Goal: Task Accomplishment & Management: Manage account settings

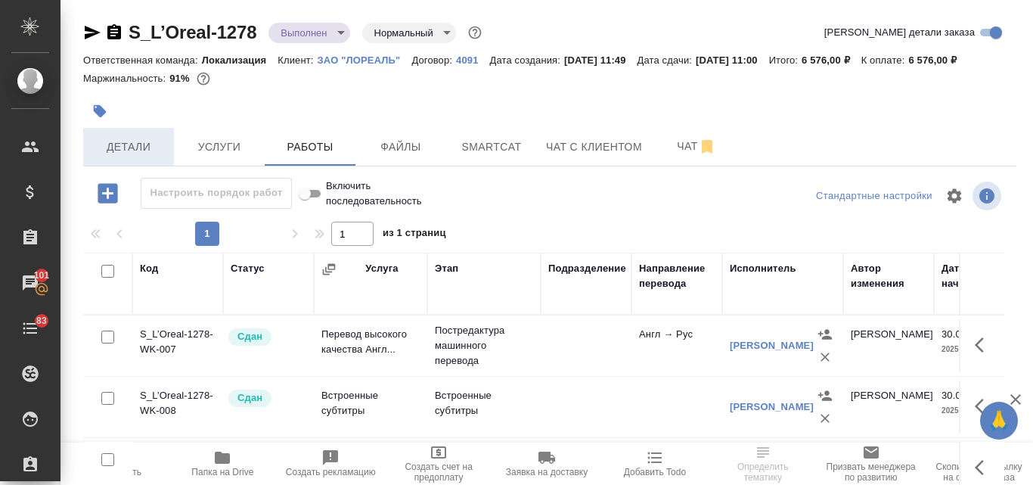
click at [147, 148] on span "Детали" at bounding box center [128, 147] width 73 height 19
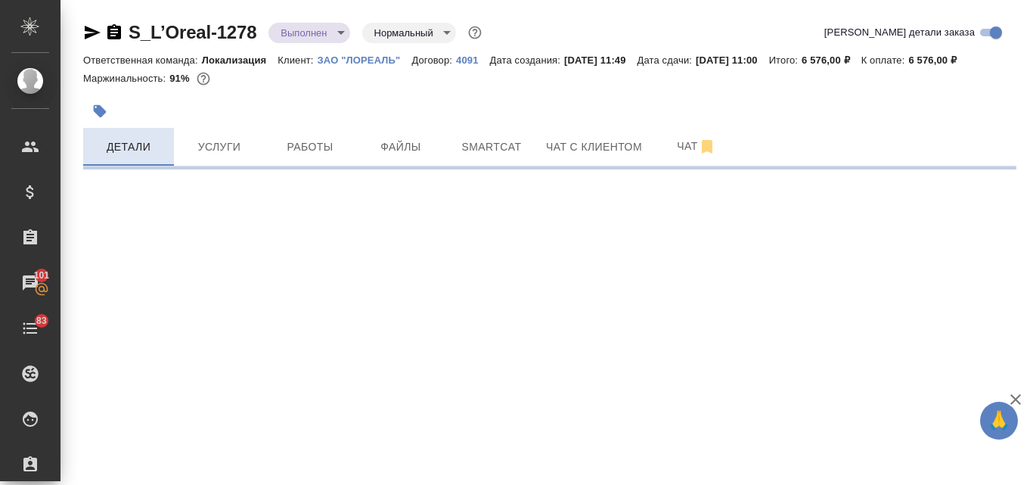
select select "RU"
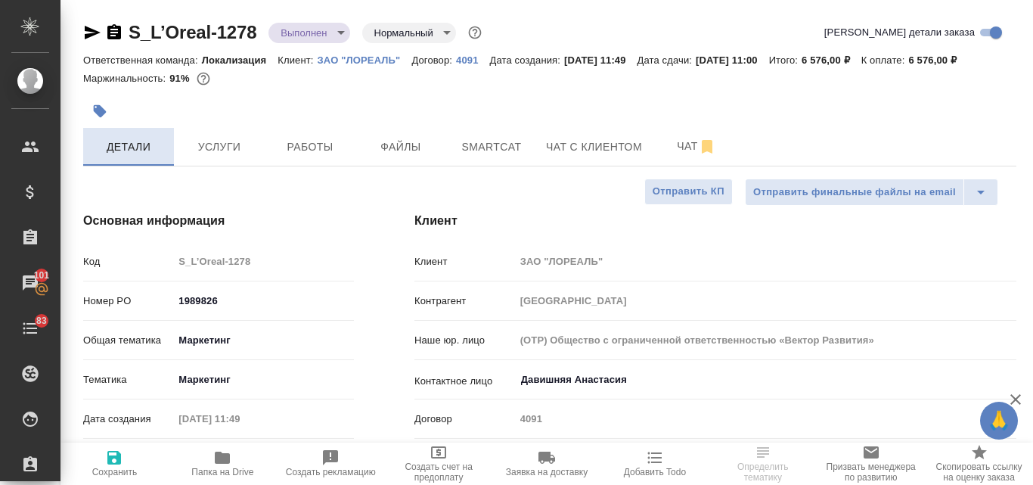
type textarea "x"
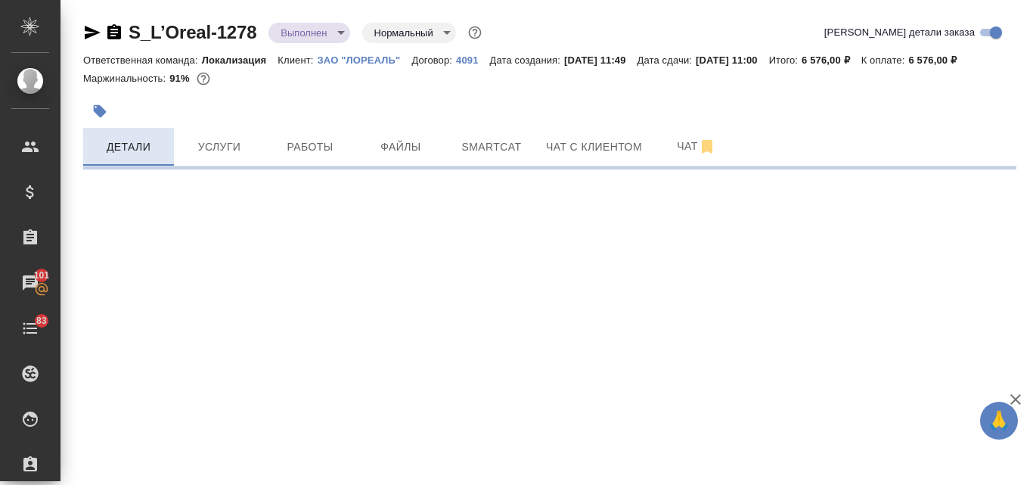
select select "RU"
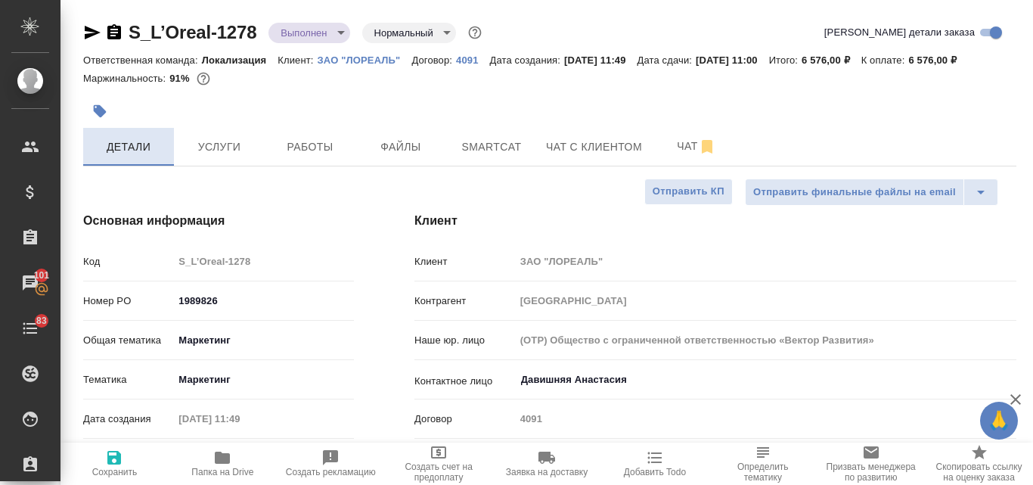
type textarea "x"
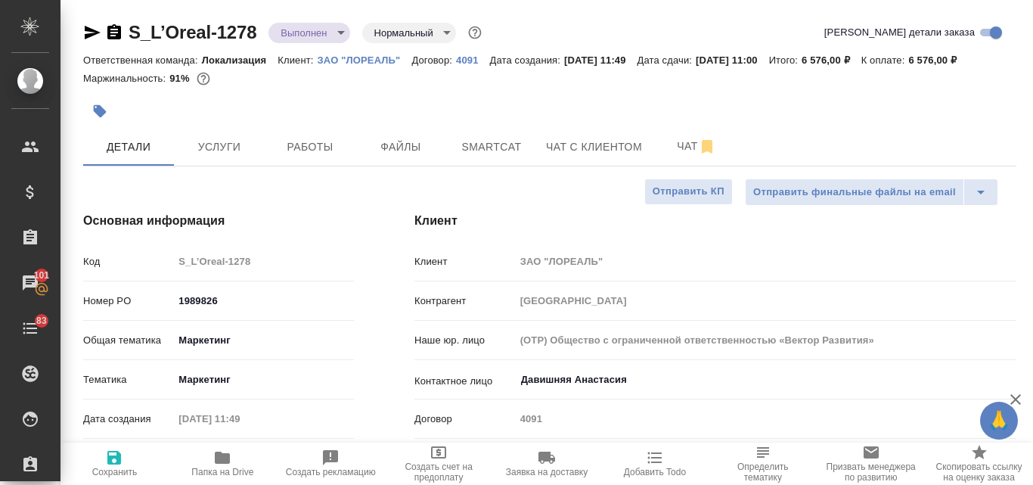
type textarea "x"
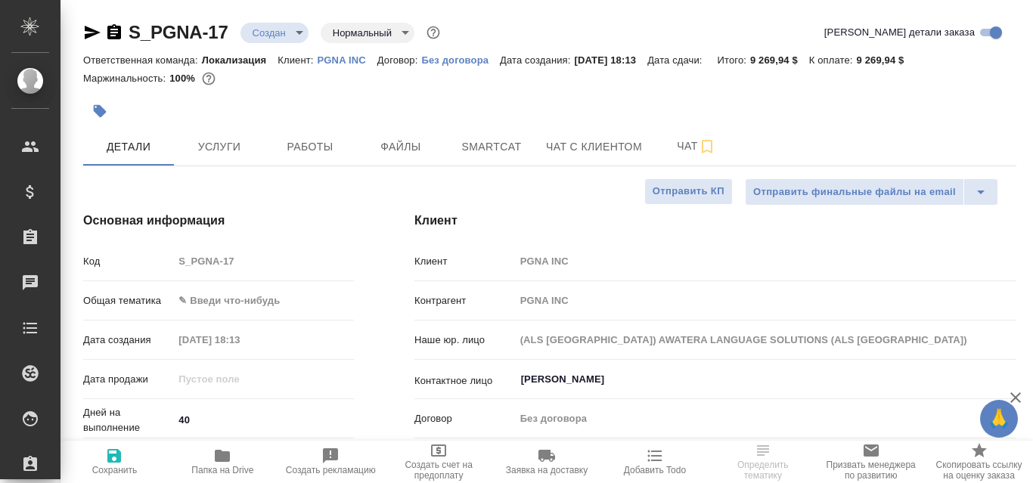
select select "RU"
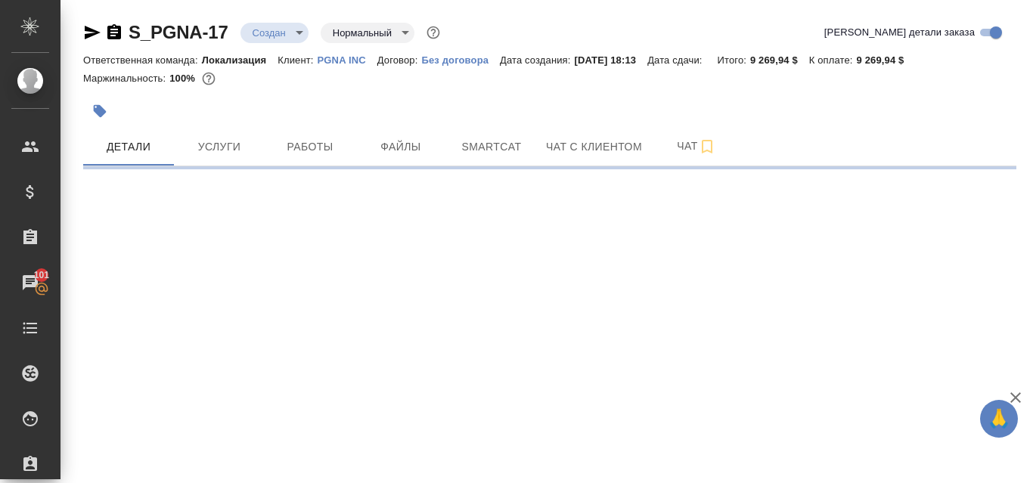
select select "RU"
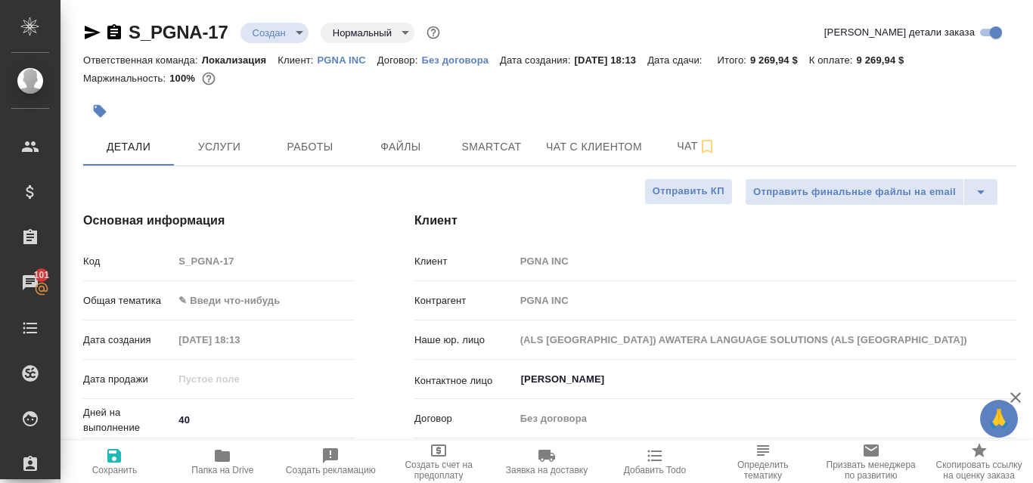
type textarea "x"
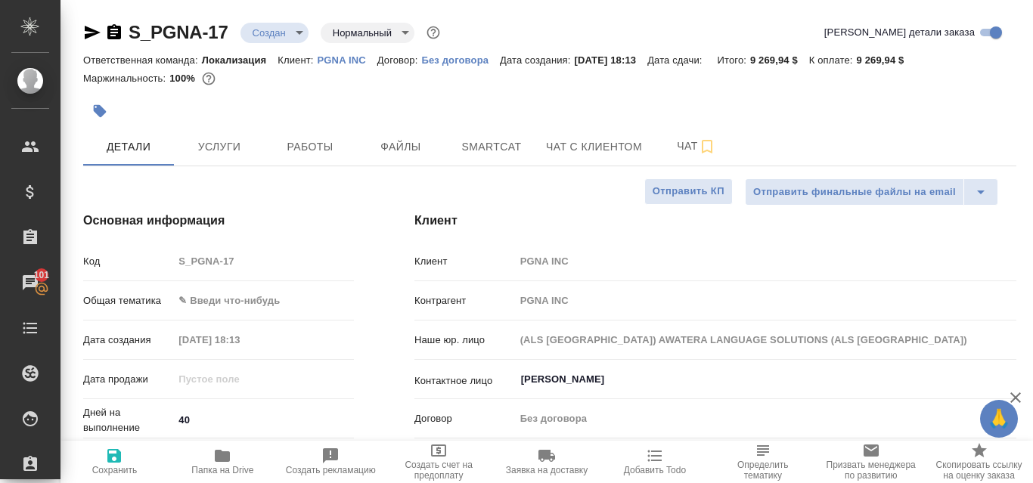
type textarea "x"
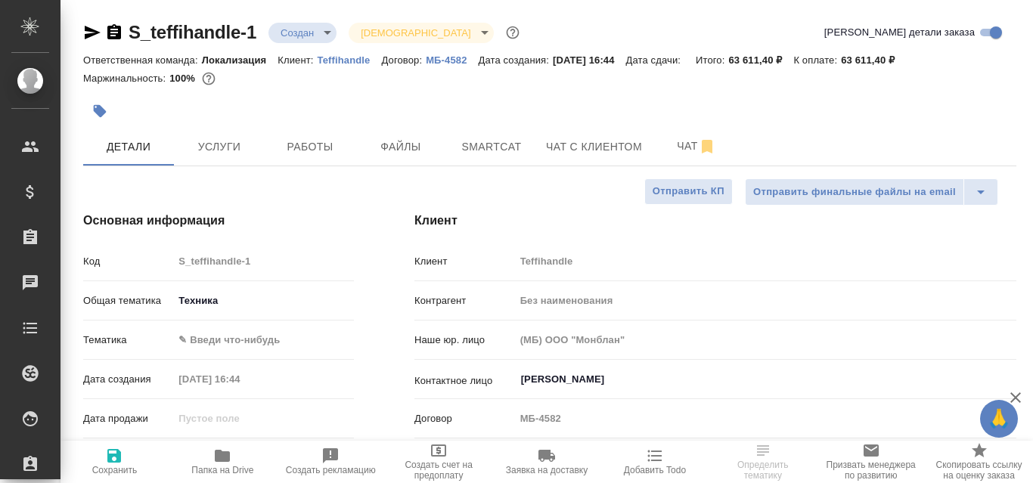
select select "RU"
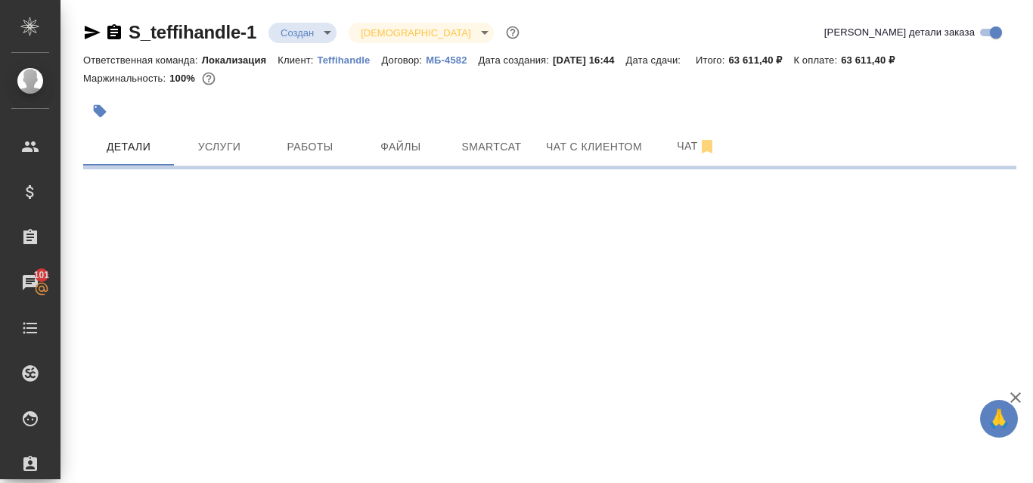
select select "RU"
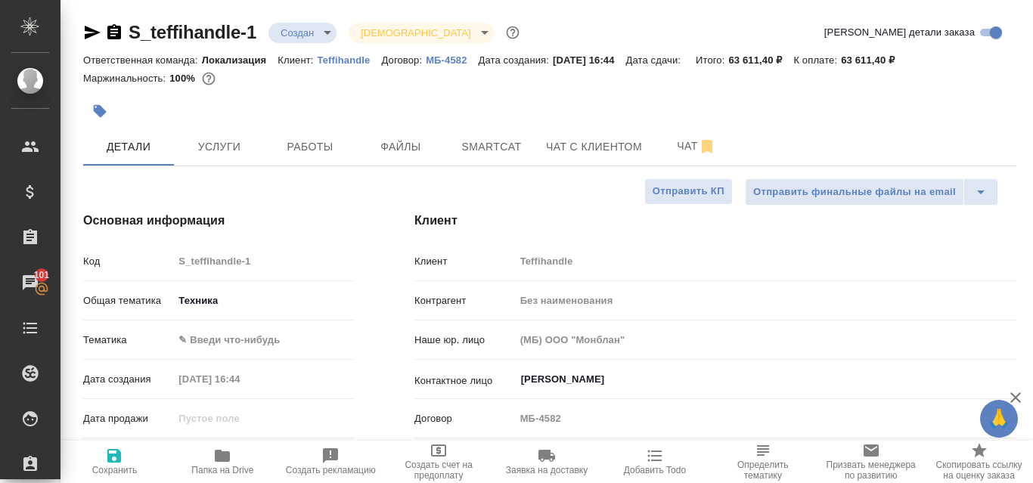
type textarea "x"
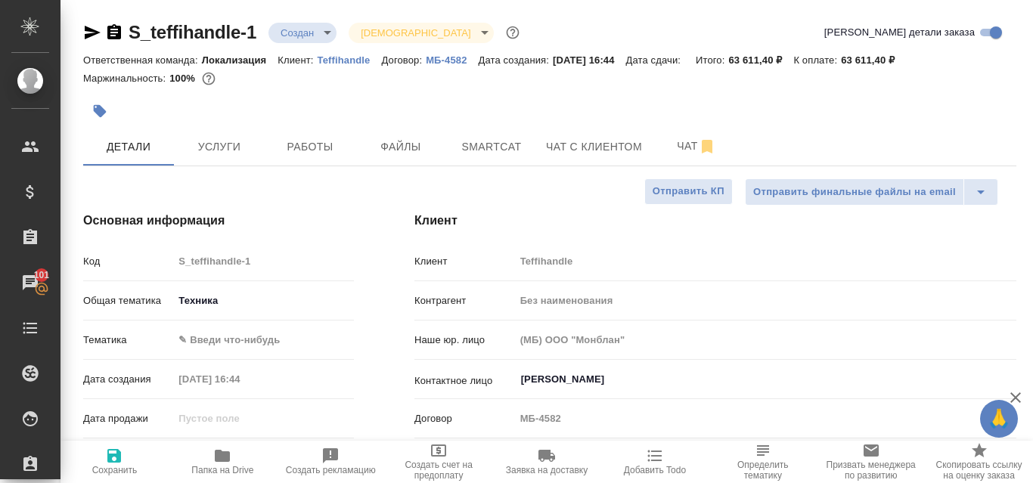
type textarea "x"
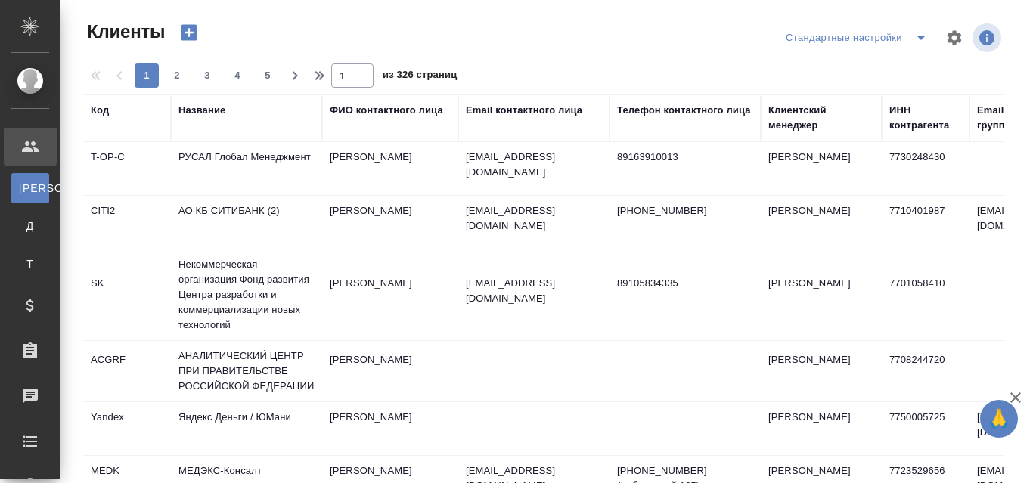
select select "RU"
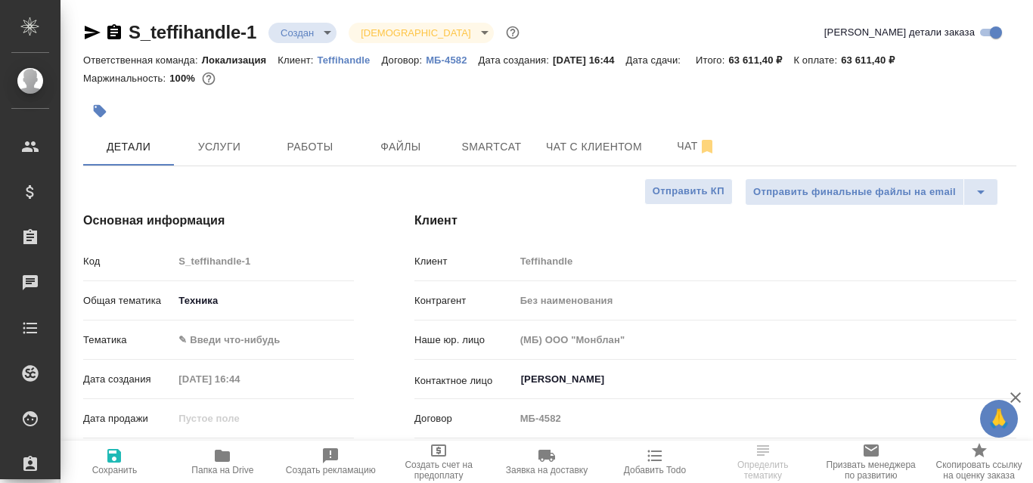
select select "RU"
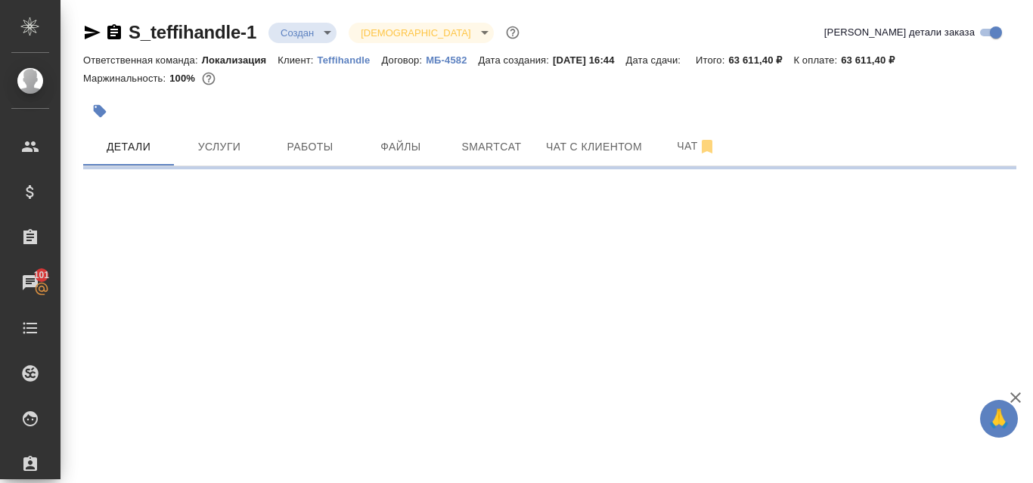
select select "RU"
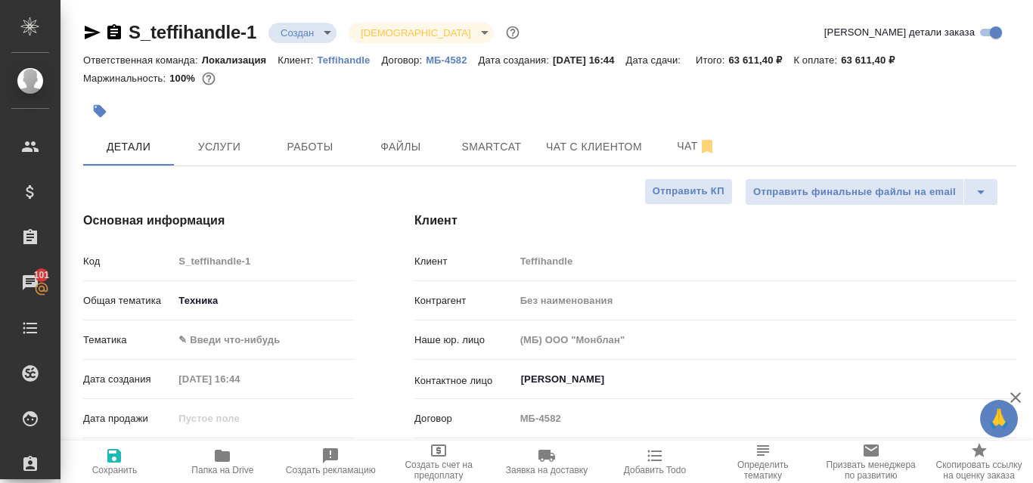
type textarea "x"
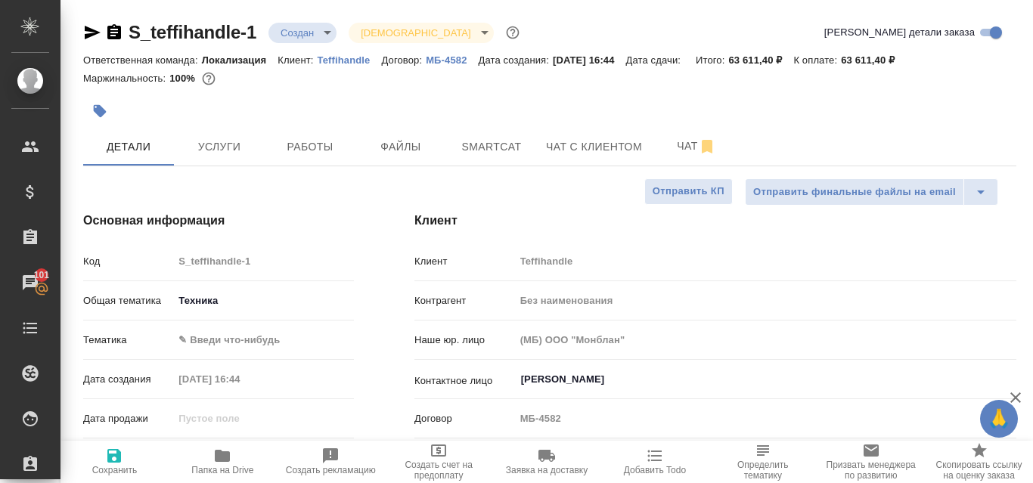
type textarea "x"
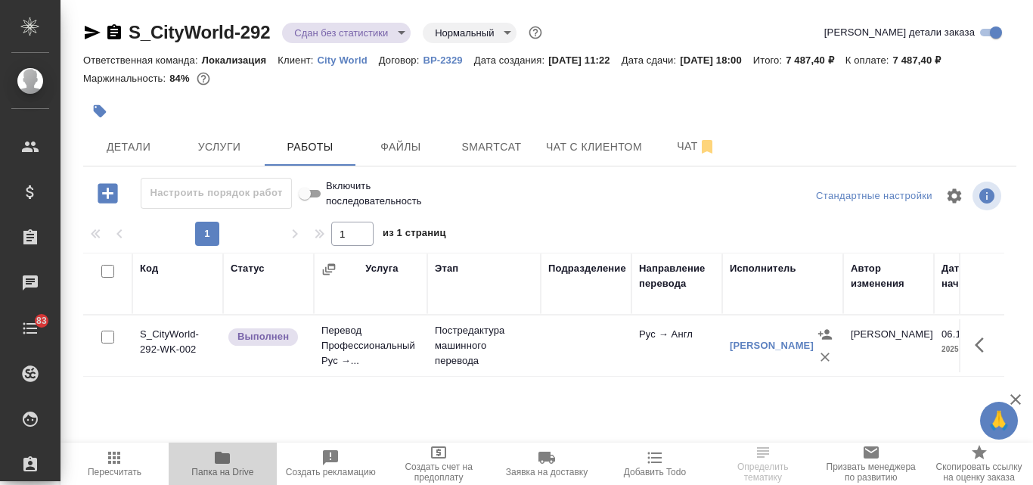
click at [223, 461] on icon "button" at bounding box center [222, 457] width 15 height 12
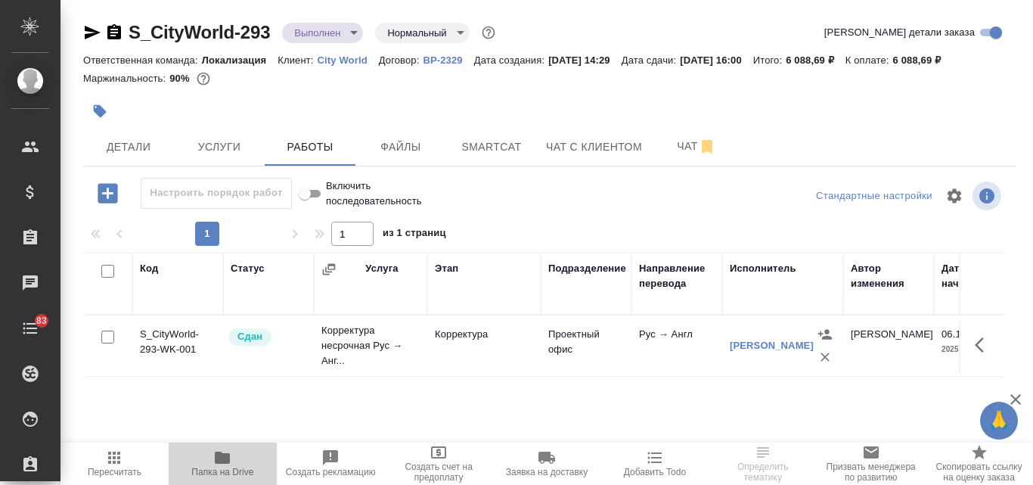
click at [229, 454] on icon "button" at bounding box center [222, 457] width 15 height 12
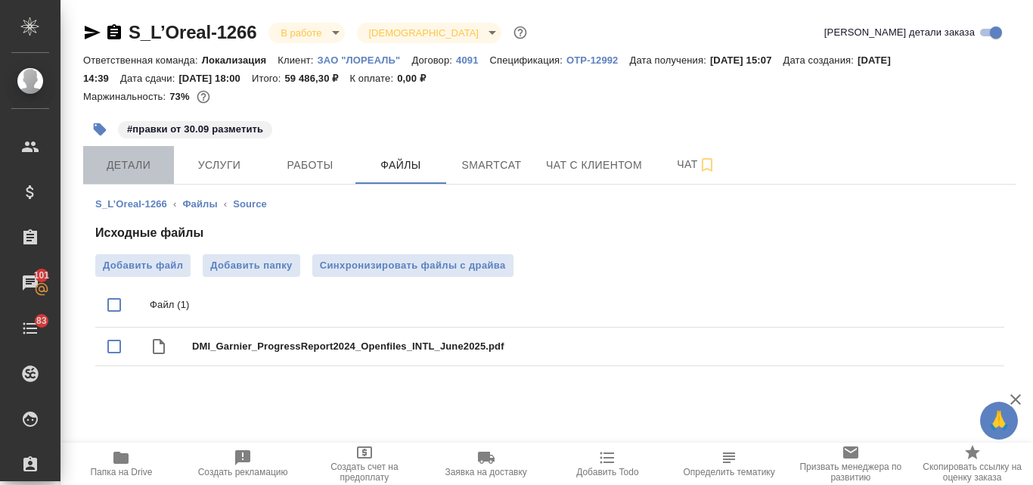
click at [134, 164] on span "Детали" at bounding box center [128, 165] width 73 height 19
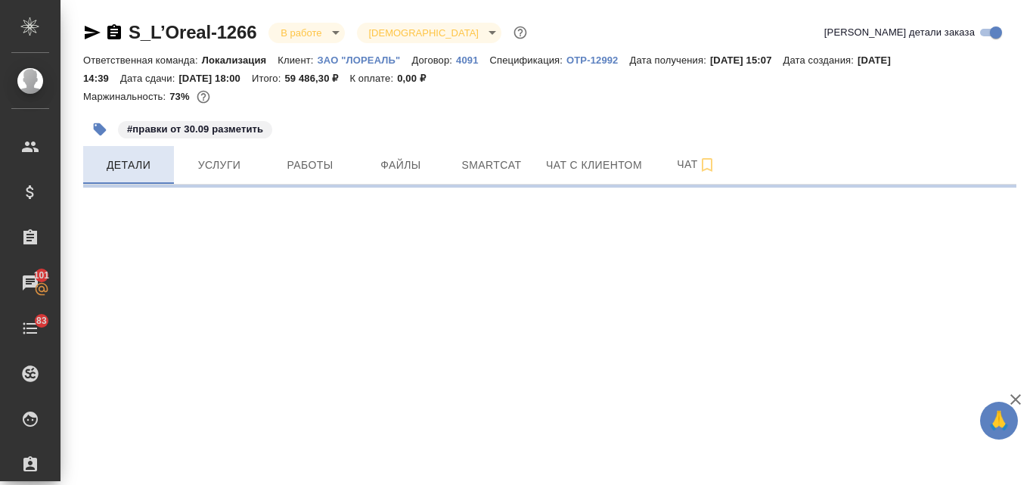
select select "RU"
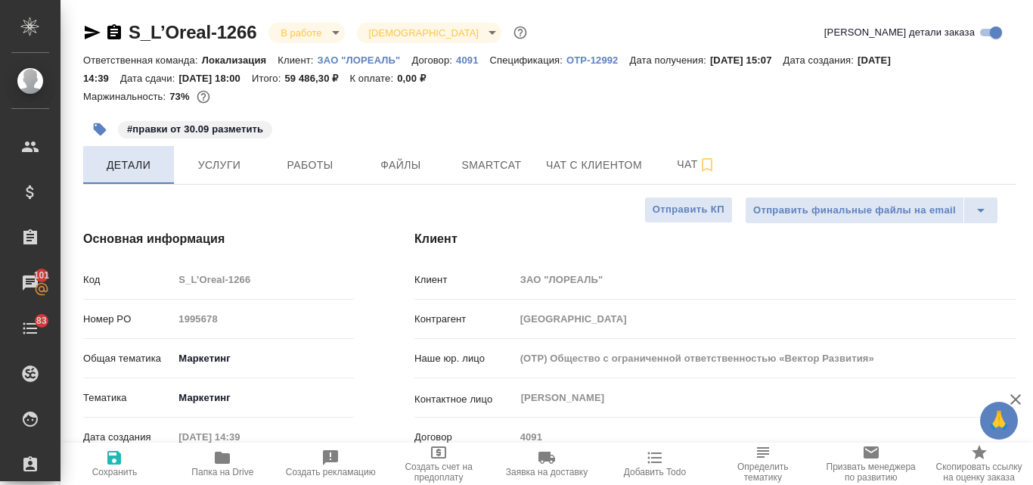
type textarea "x"
type input "Локализация"
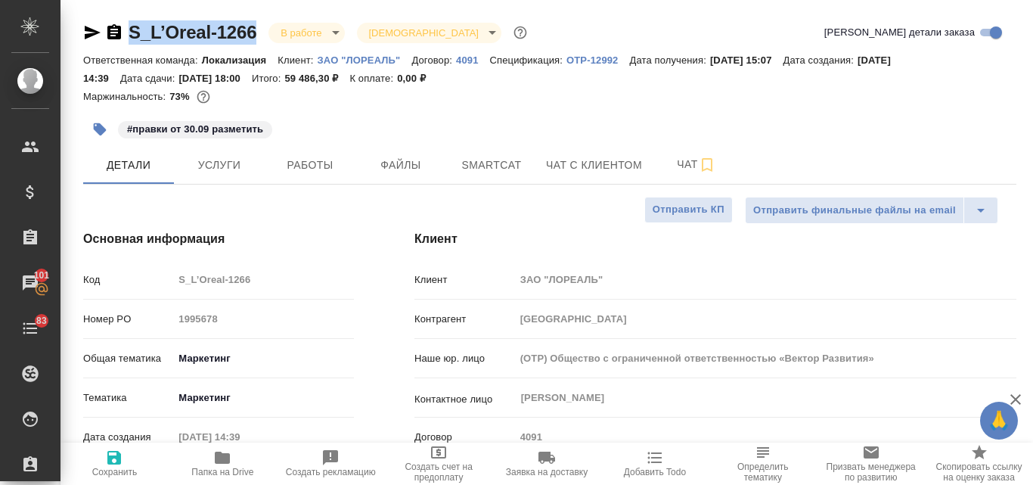
drag, startPoint x: 259, startPoint y: 30, endPoint x: 128, endPoint y: 16, distance: 132.3
copy link "S_L’Oreal-1266"
type textarea "x"
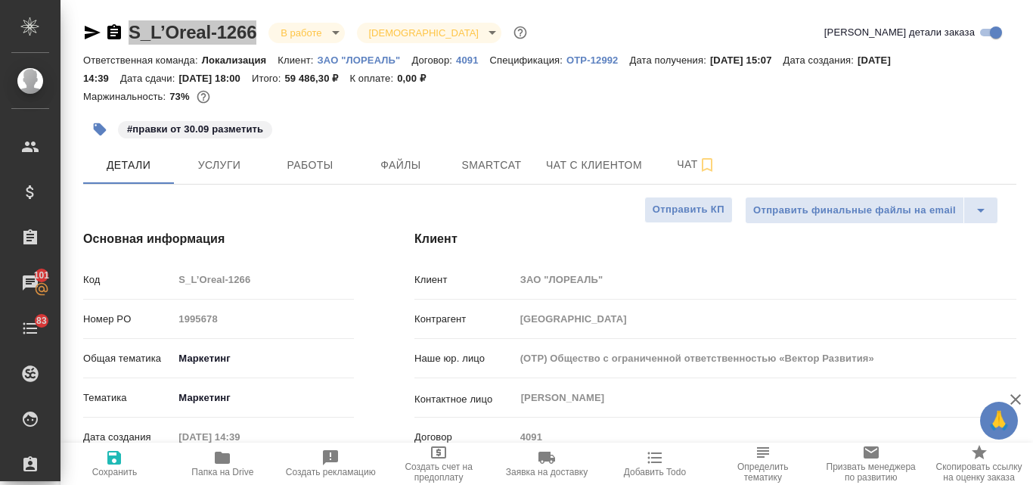
type textarea "x"
